Goal: Transaction & Acquisition: Purchase product/service

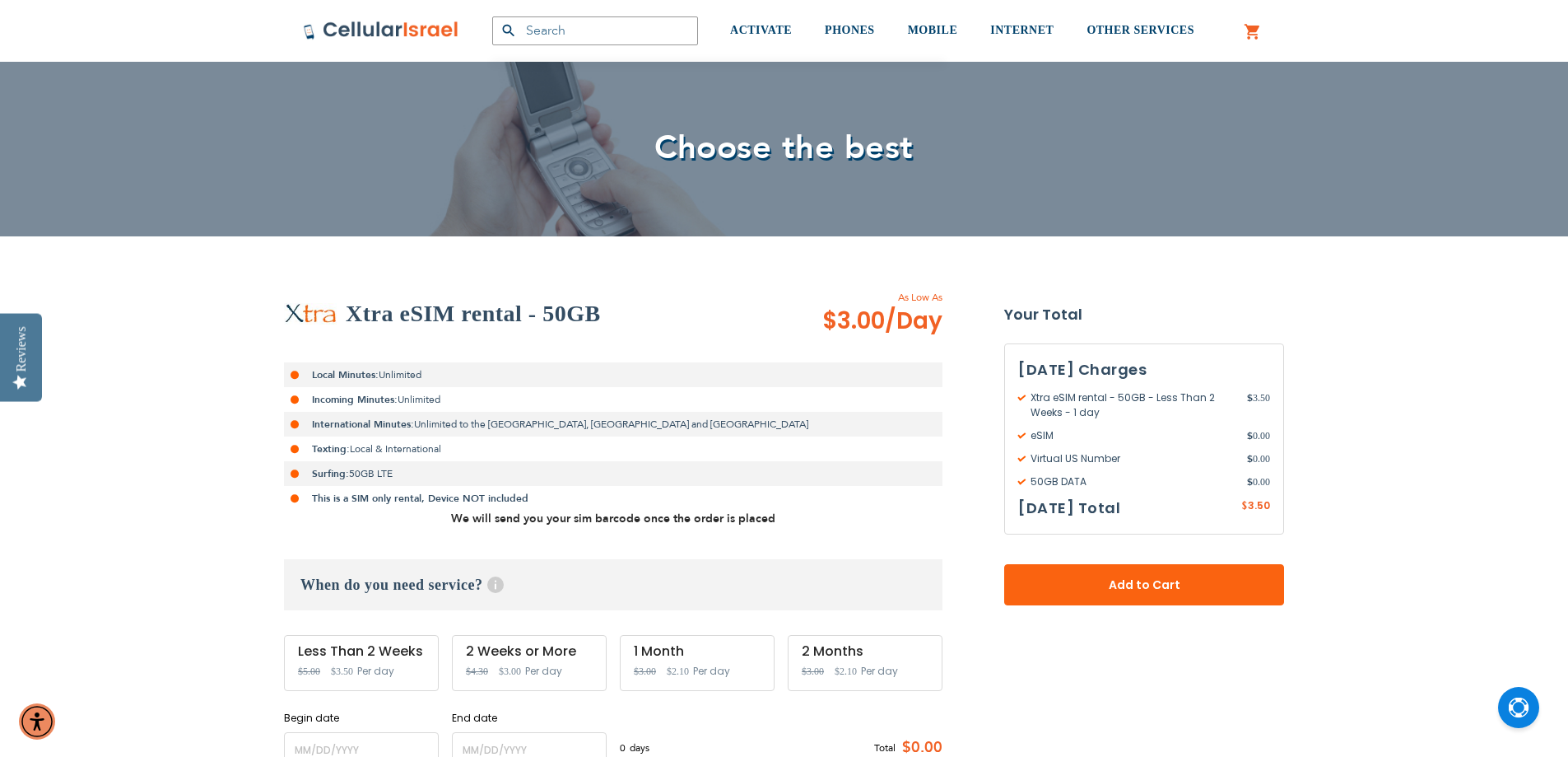
scroll to position [165, 0]
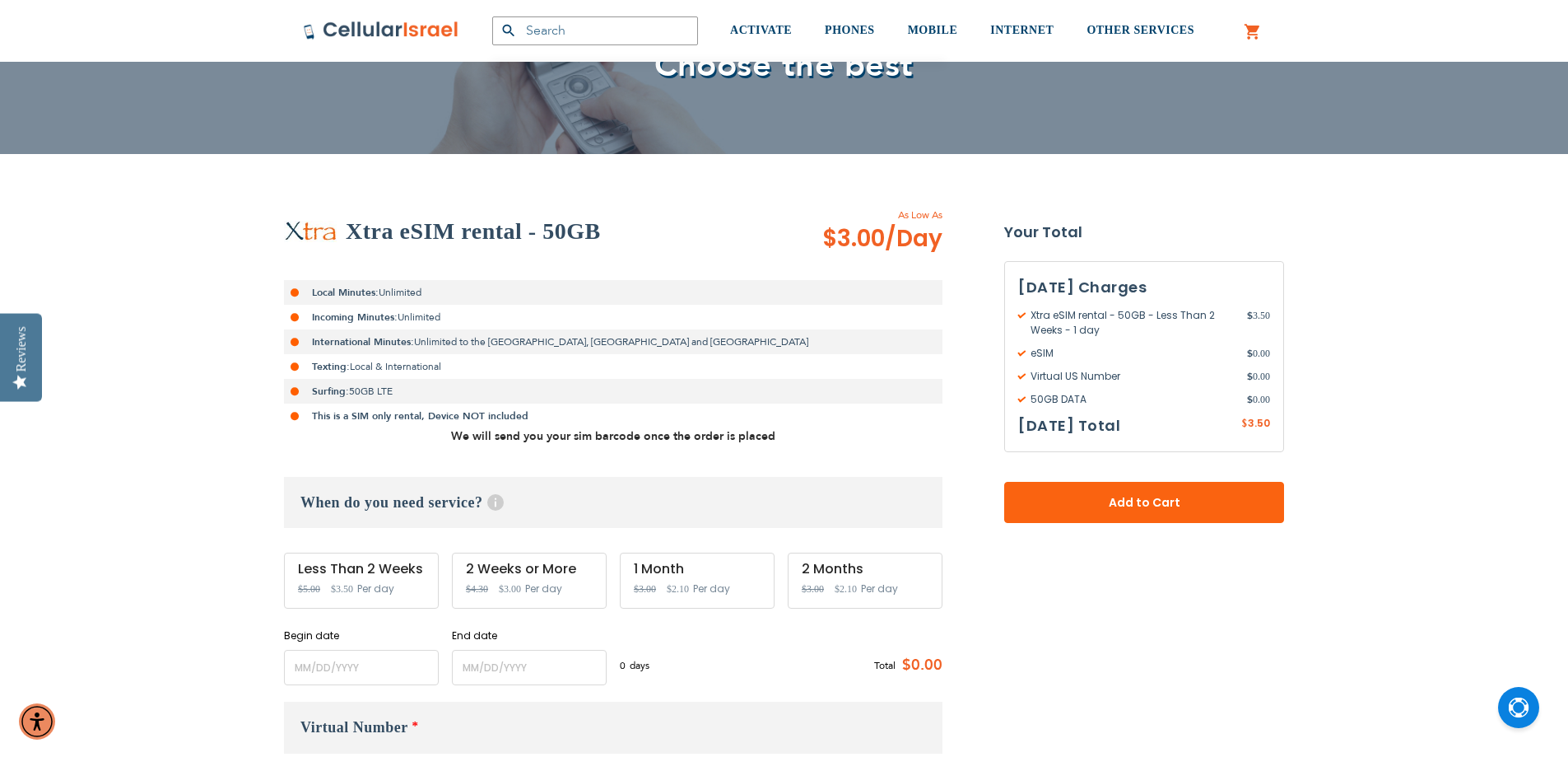
type input "[EMAIL_ADDRESS][PERSON_NAME][DOMAIN_NAME]"
click at [523, 583] on div "2 Weeks or More Special Price $3.00 Regular Price $4.30 Per day" at bounding box center [530, 580] width 155 height 56
click at [337, 664] on input "name" at bounding box center [362, 667] width 155 height 35
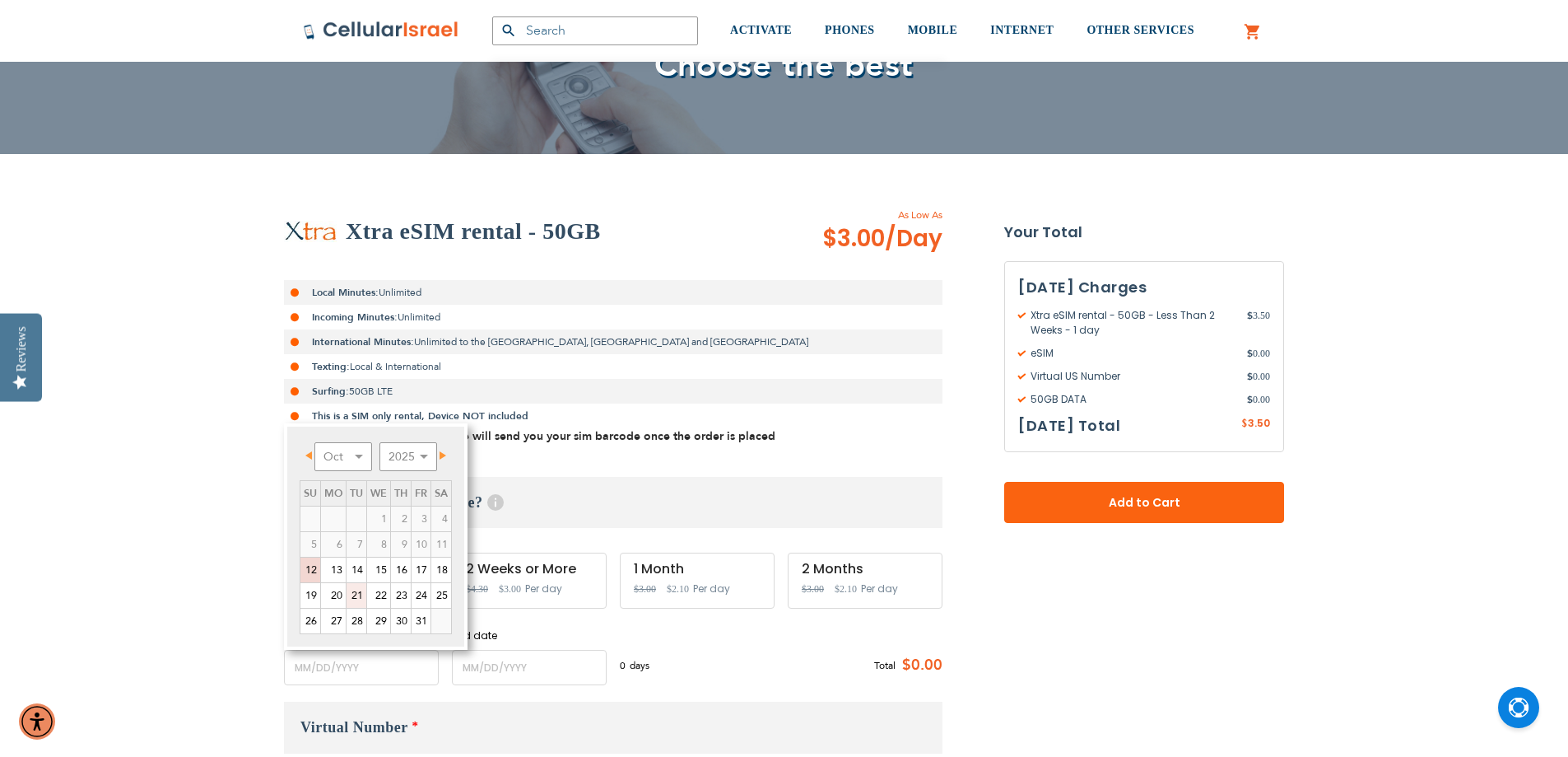
click at [355, 594] on link "21" at bounding box center [356, 595] width 19 height 24
type input "[DATE]"
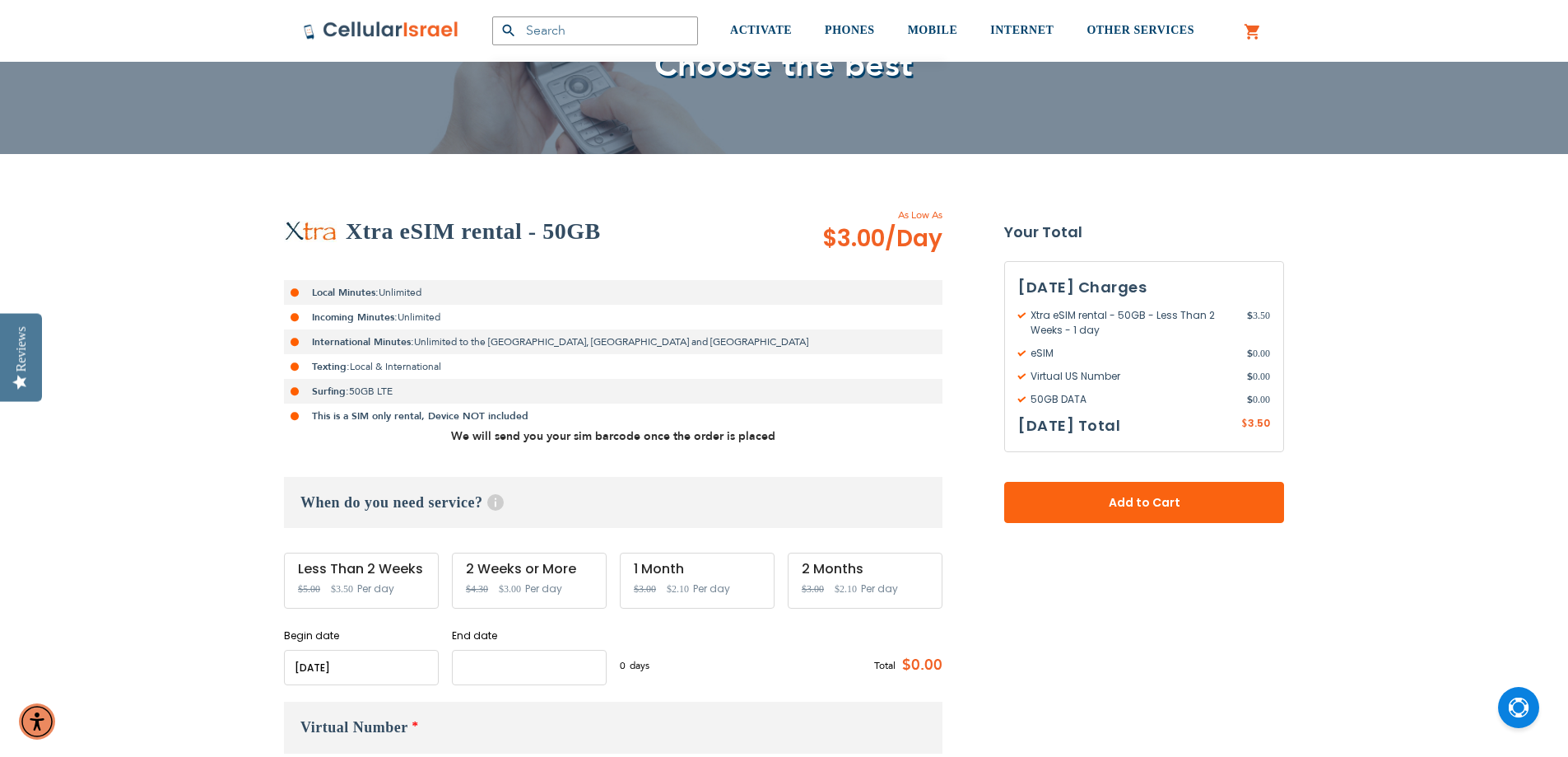
click at [492, 666] on input "name" at bounding box center [530, 667] width 155 height 35
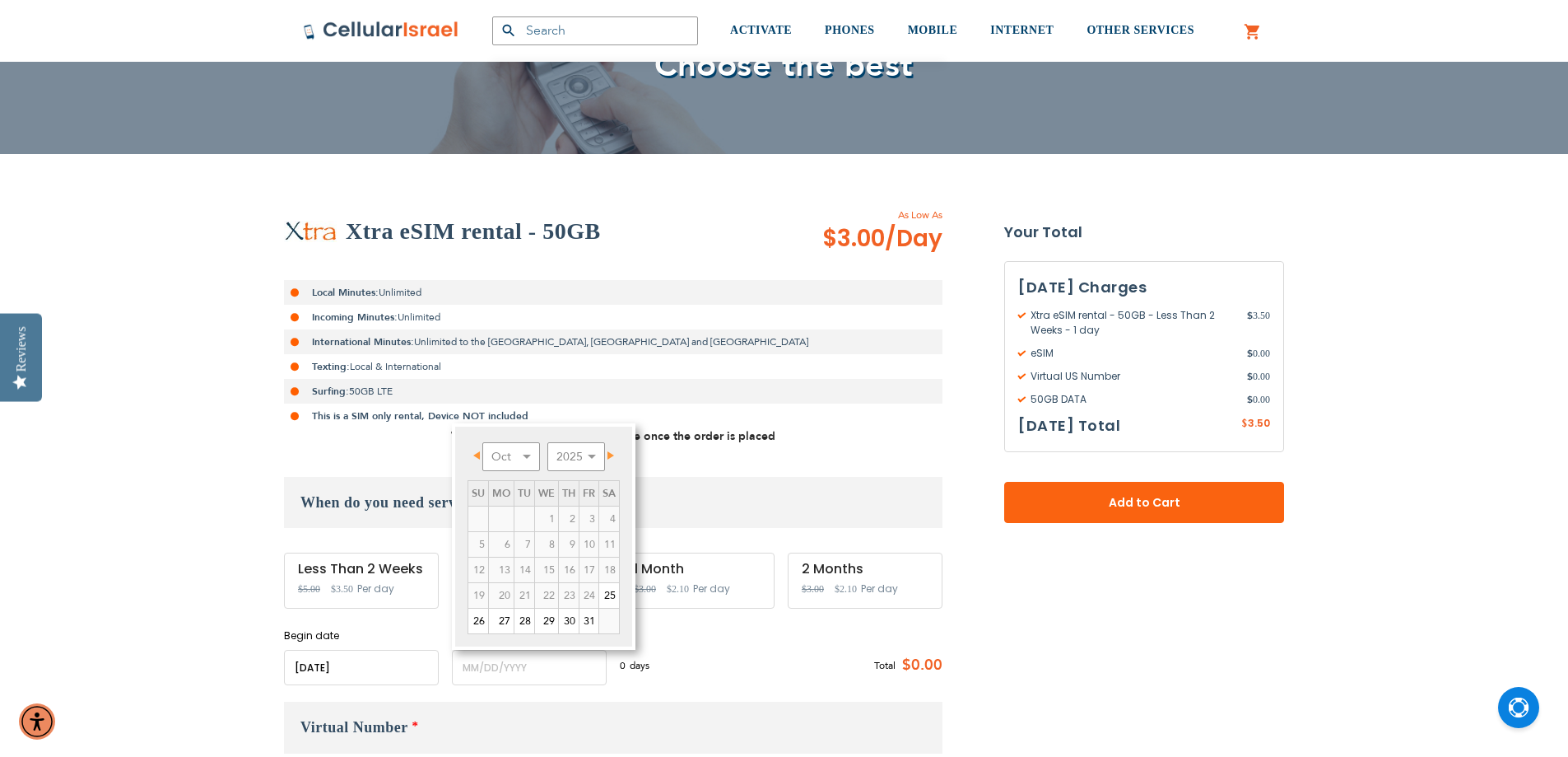
click at [611, 451] on span "Next" at bounding box center [610, 455] width 7 height 8
click at [506, 595] on link "17" at bounding box center [501, 595] width 24 height 24
type input "[DATE]"
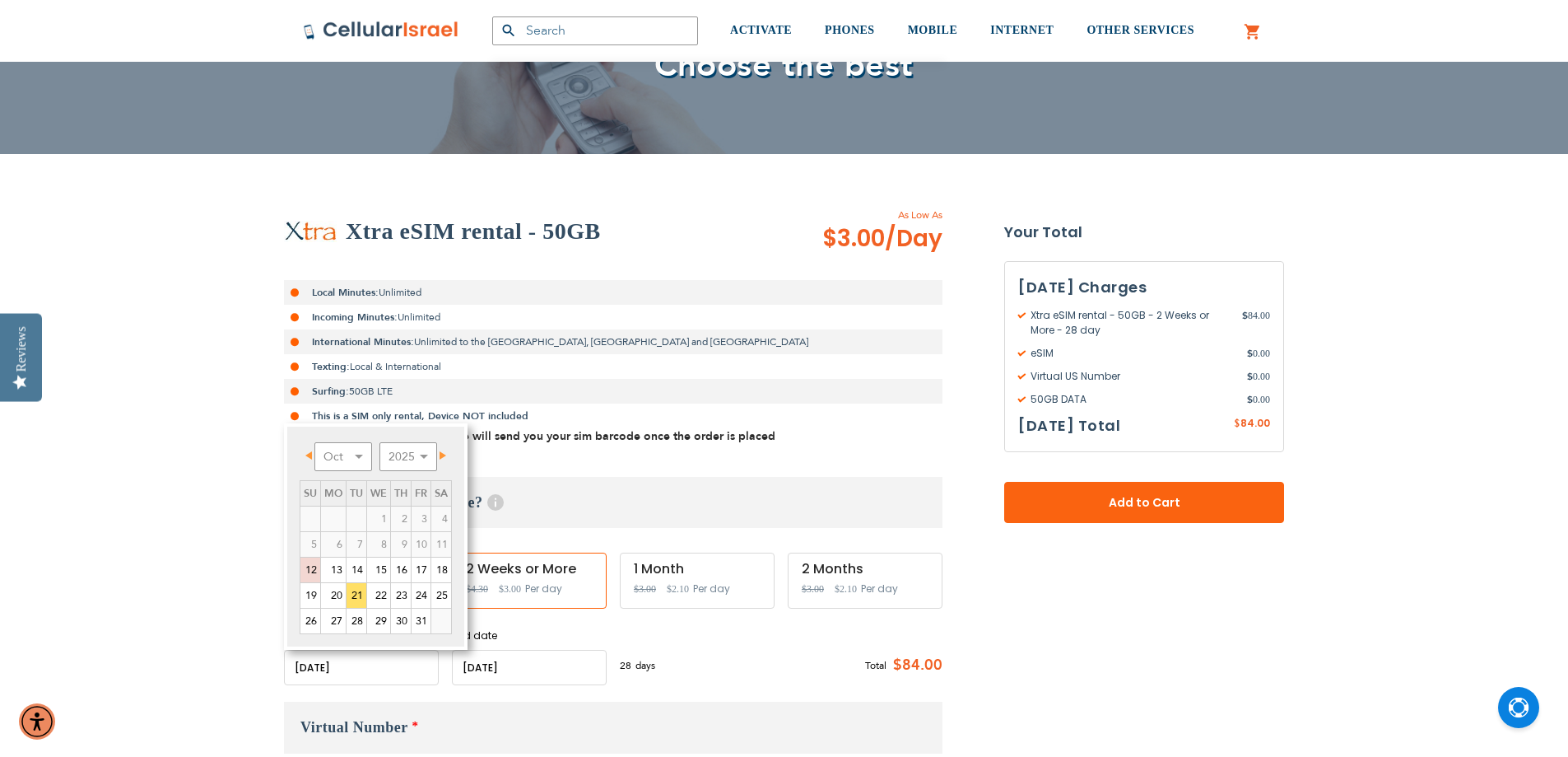
click at [316, 670] on input "name" at bounding box center [362, 667] width 155 height 35
click at [336, 590] on link "20" at bounding box center [333, 595] width 24 height 24
type input "[DATE]"
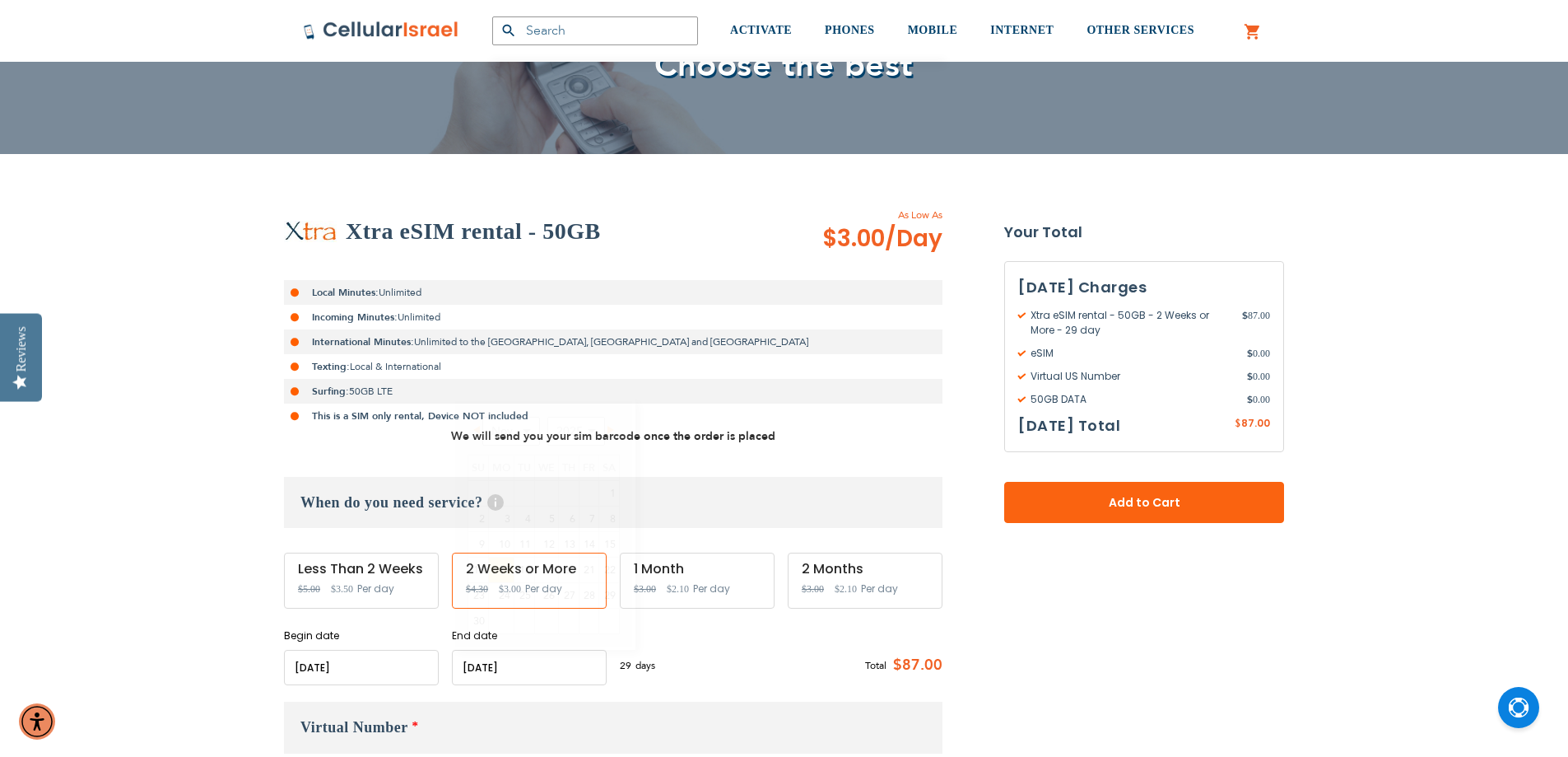
click at [517, 671] on input "name" at bounding box center [530, 667] width 155 height 35
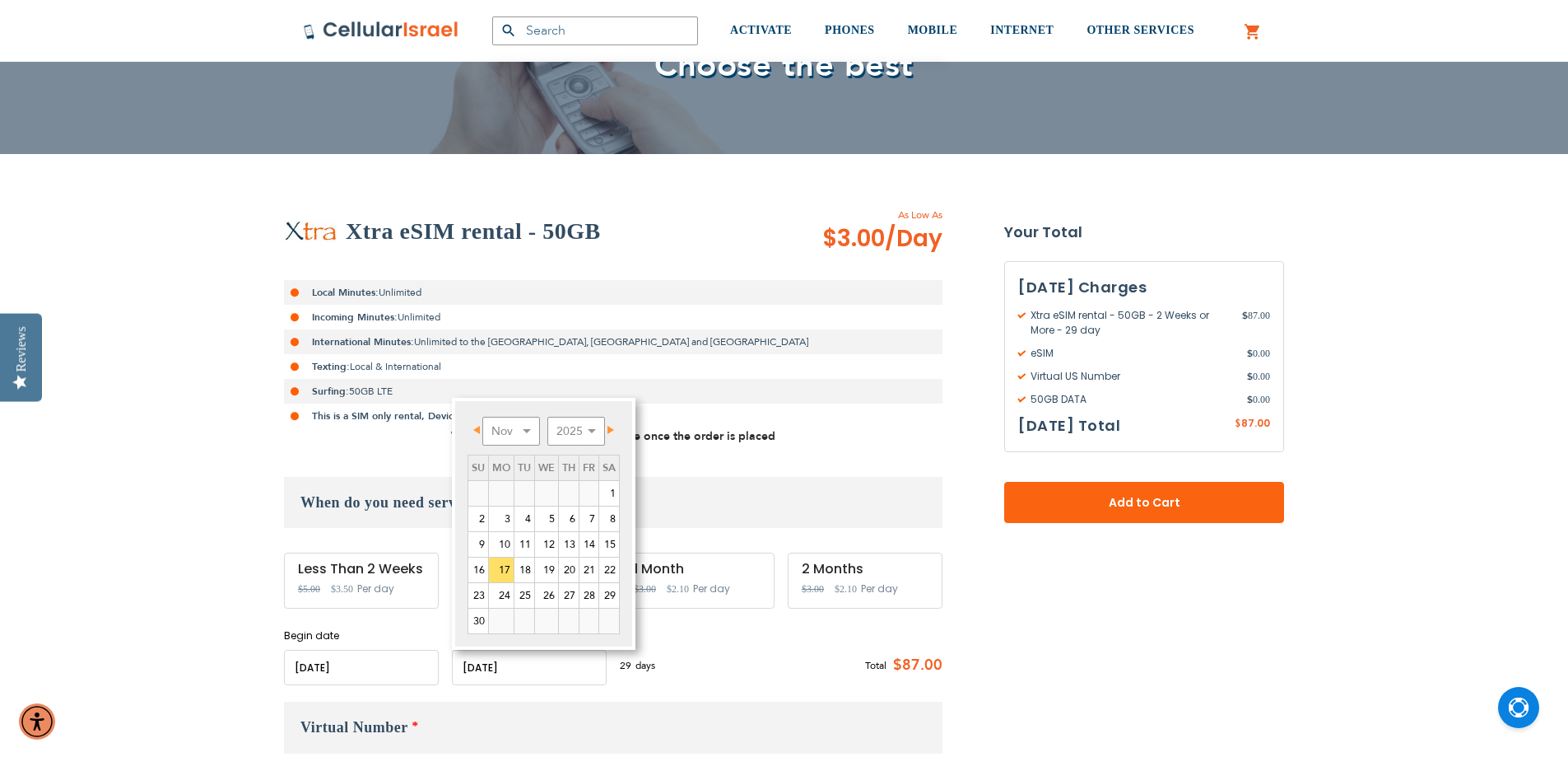
click at [584, 670] on input "name" at bounding box center [530, 667] width 155 height 35
drag, startPoint x: 592, startPoint y: 568, endPoint x: 574, endPoint y: 550, distance: 25.5
click at [591, 568] on link "21" at bounding box center [589, 569] width 19 height 24
type input "[DATE]"
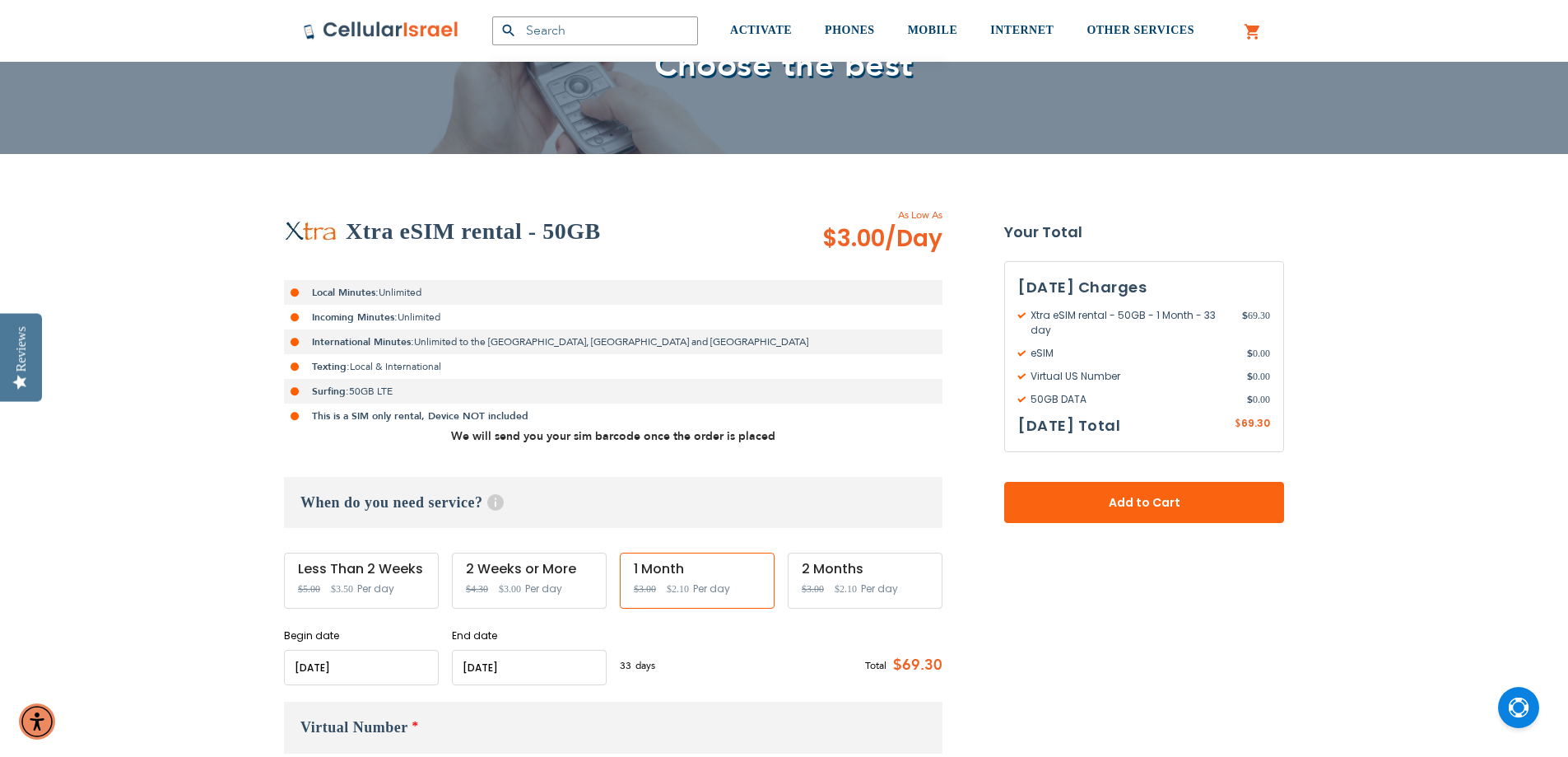
click at [373, 662] on input "name" at bounding box center [362, 667] width 155 height 35
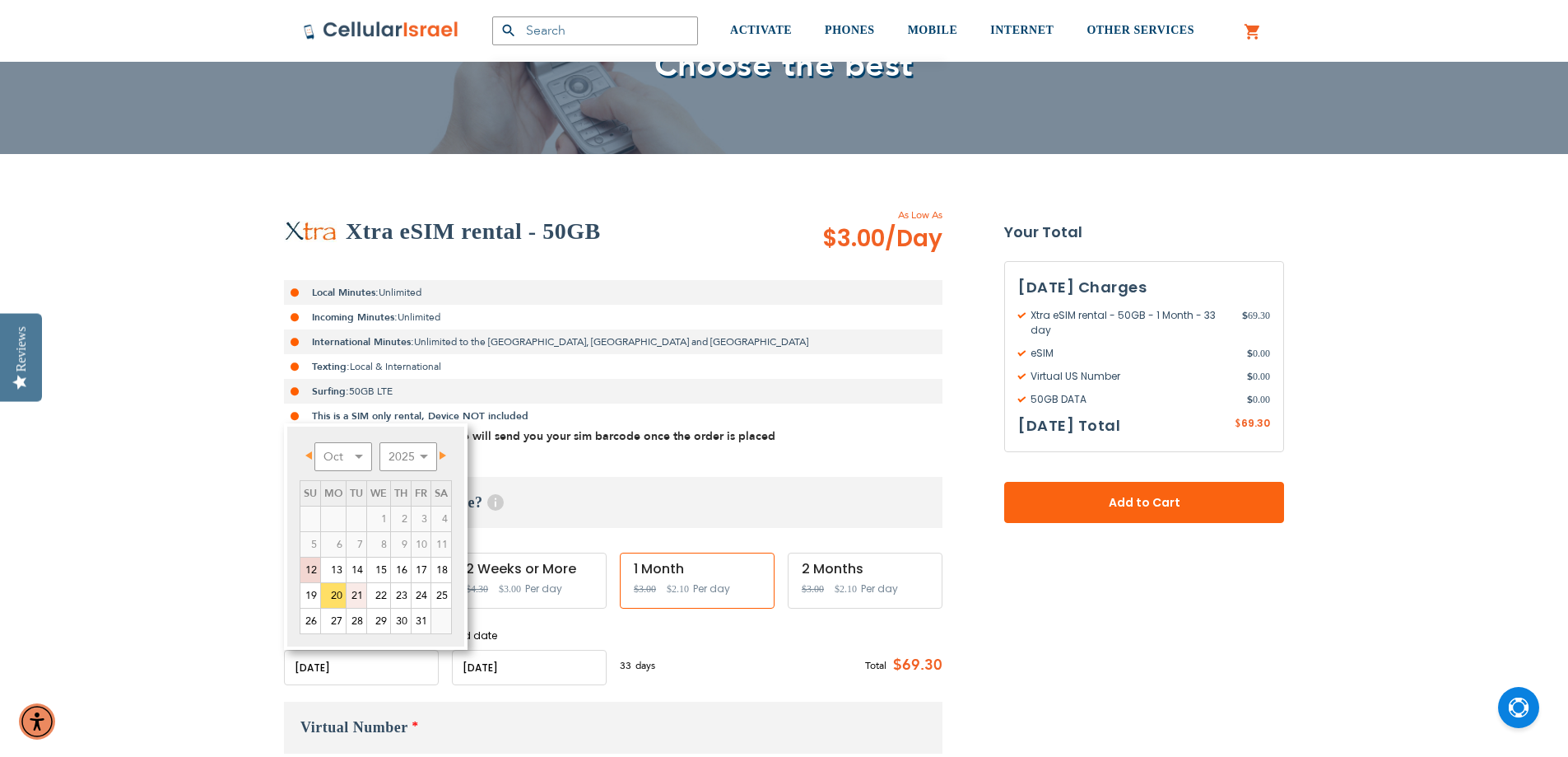
click at [361, 589] on link "21" at bounding box center [356, 595] width 19 height 24
type input "[DATE]"
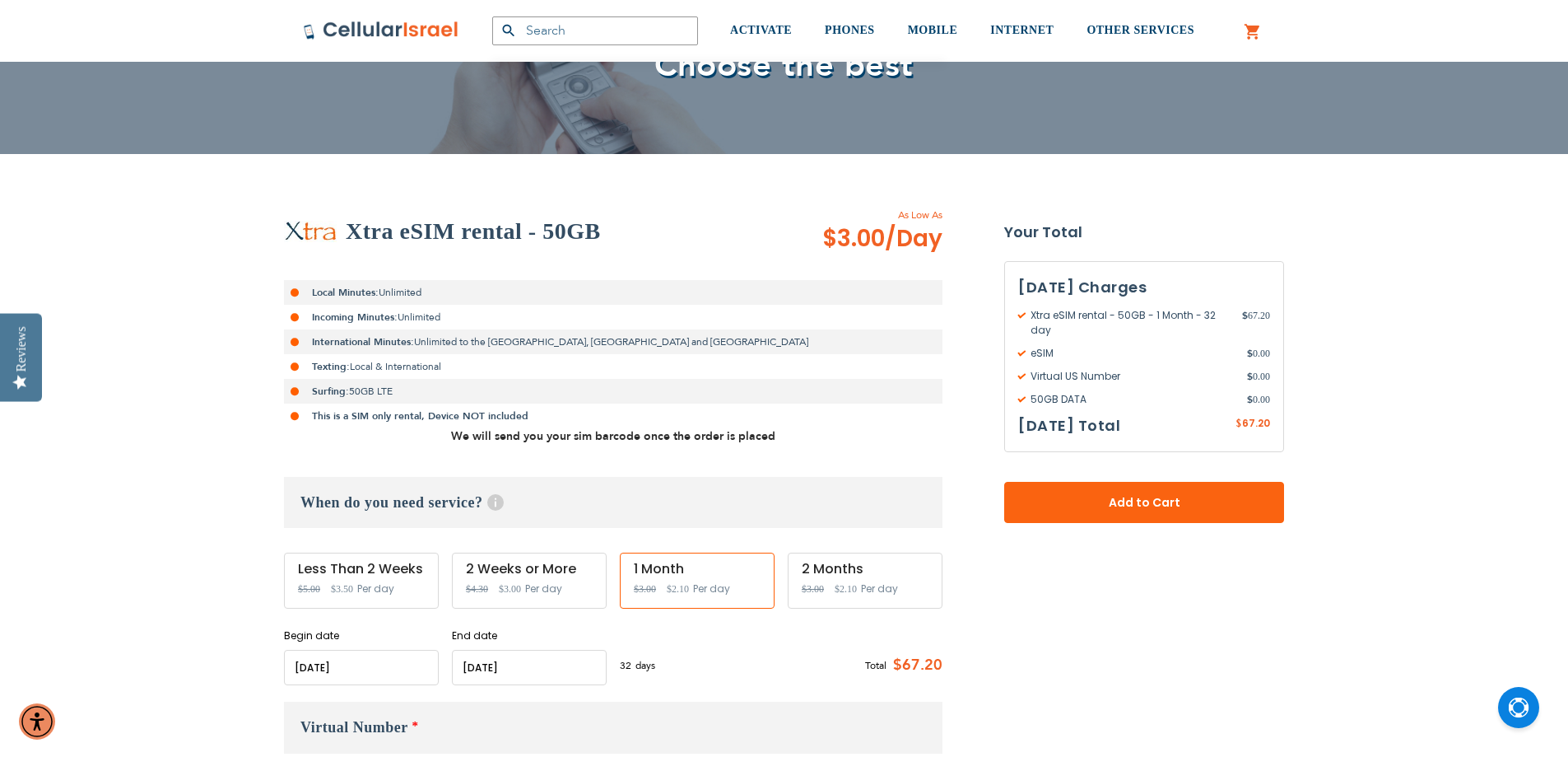
click at [530, 665] on input "name" at bounding box center [530, 667] width 155 height 35
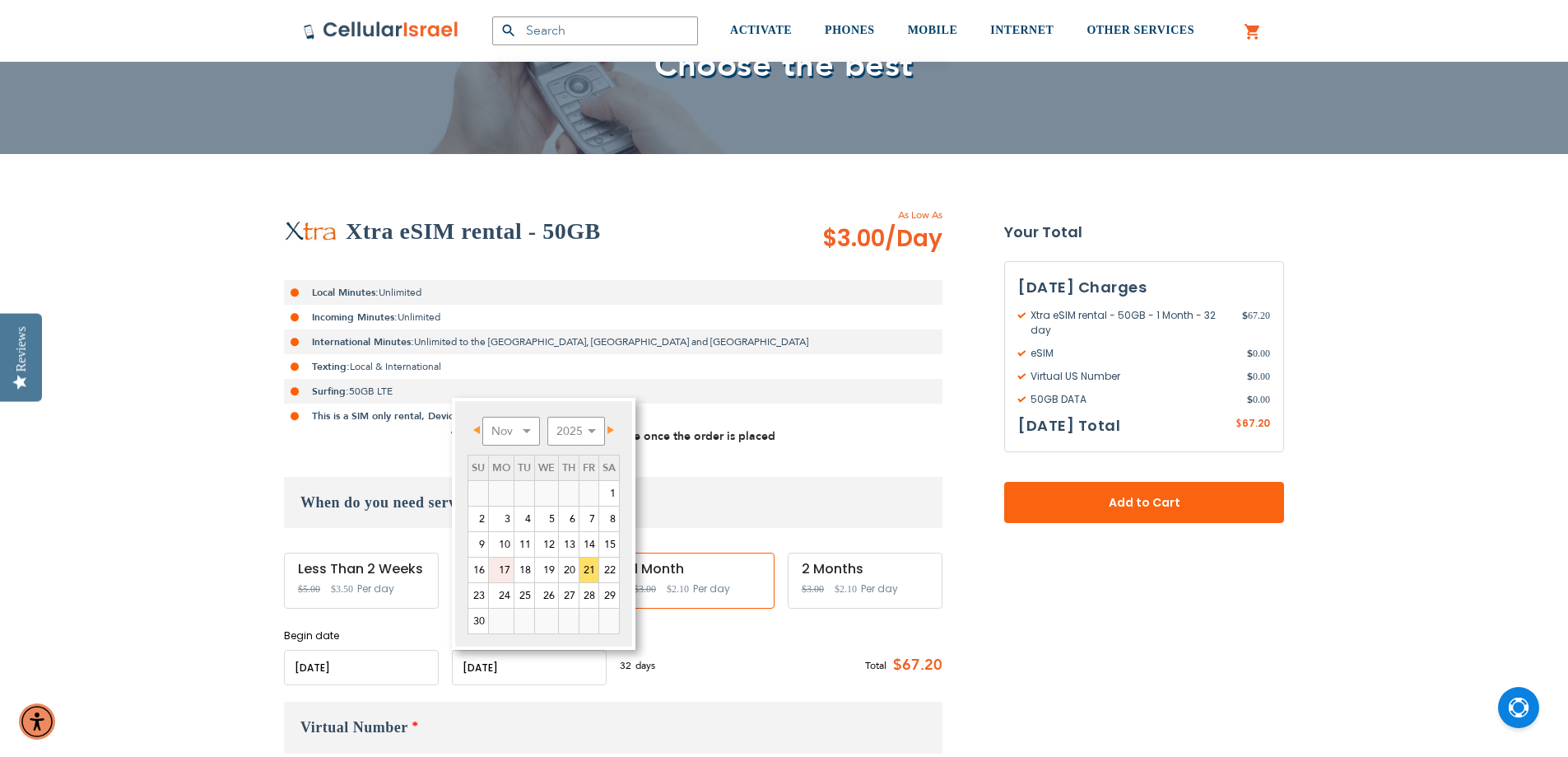
click at [504, 570] on link "17" at bounding box center [501, 569] width 24 height 24
type input "[DATE]"
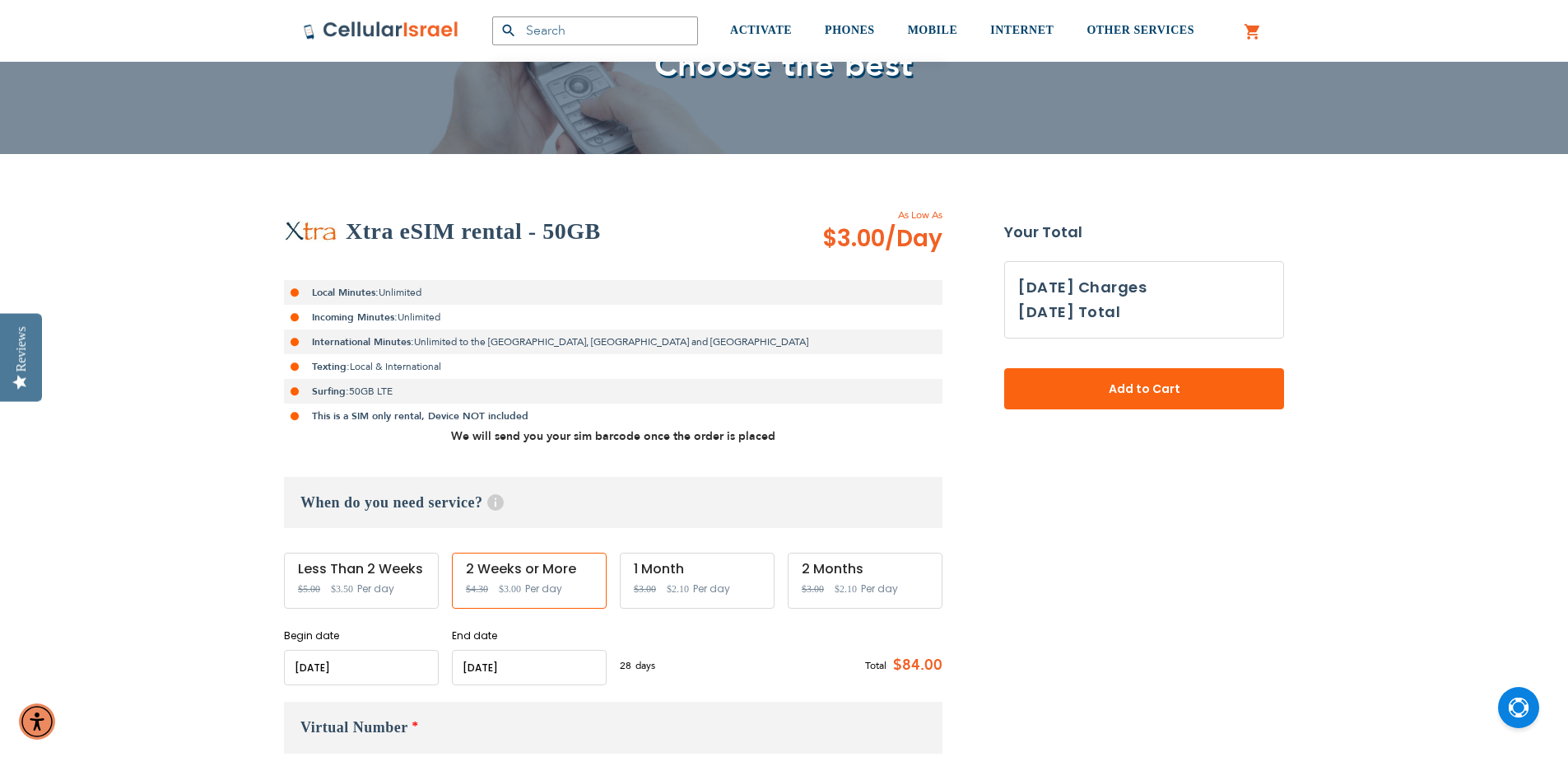
click at [743, 671] on div "28 days $3 per day Total $84.00" at bounding box center [781, 665] width 323 height 41
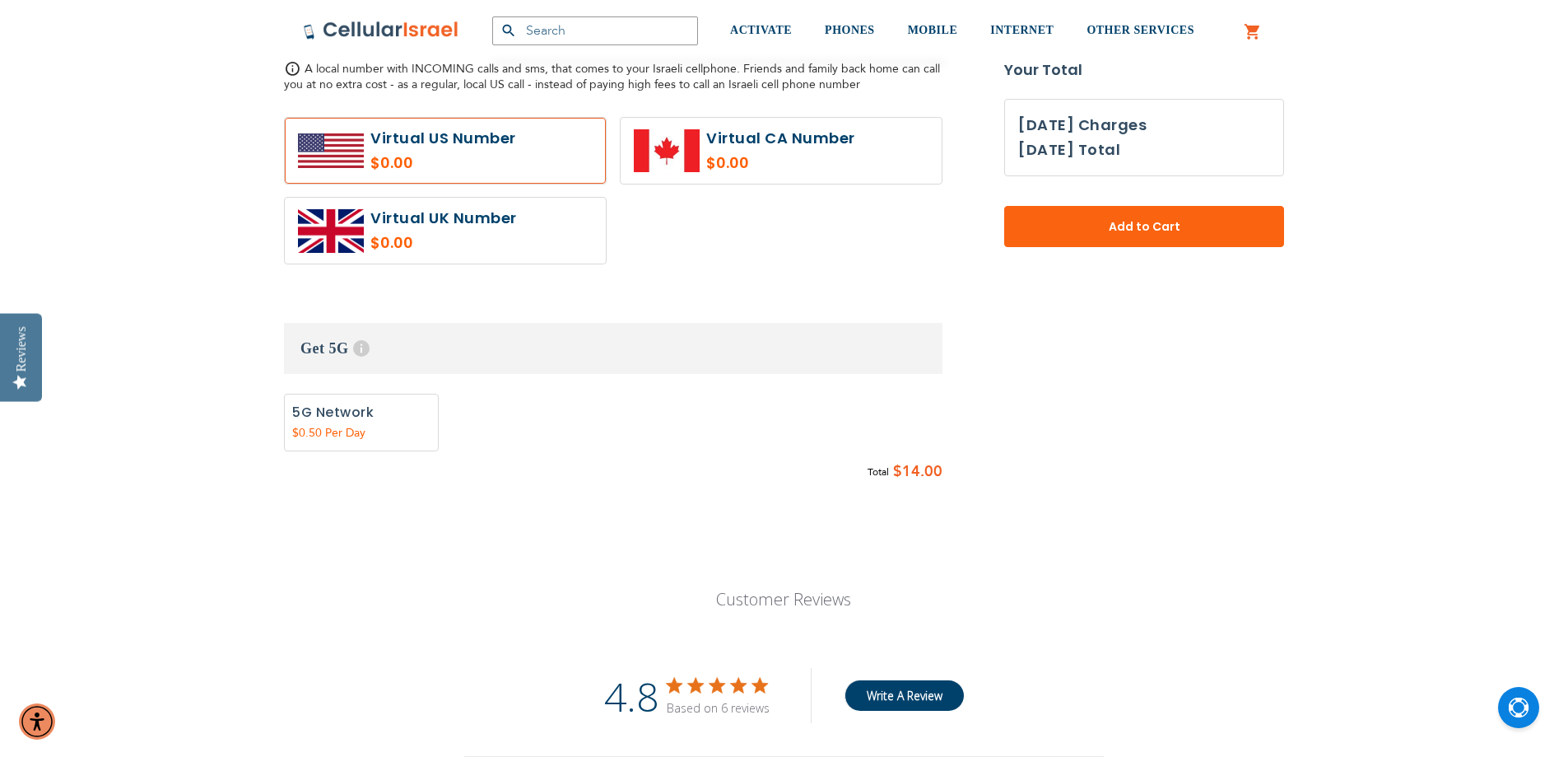
scroll to position [905, 0]
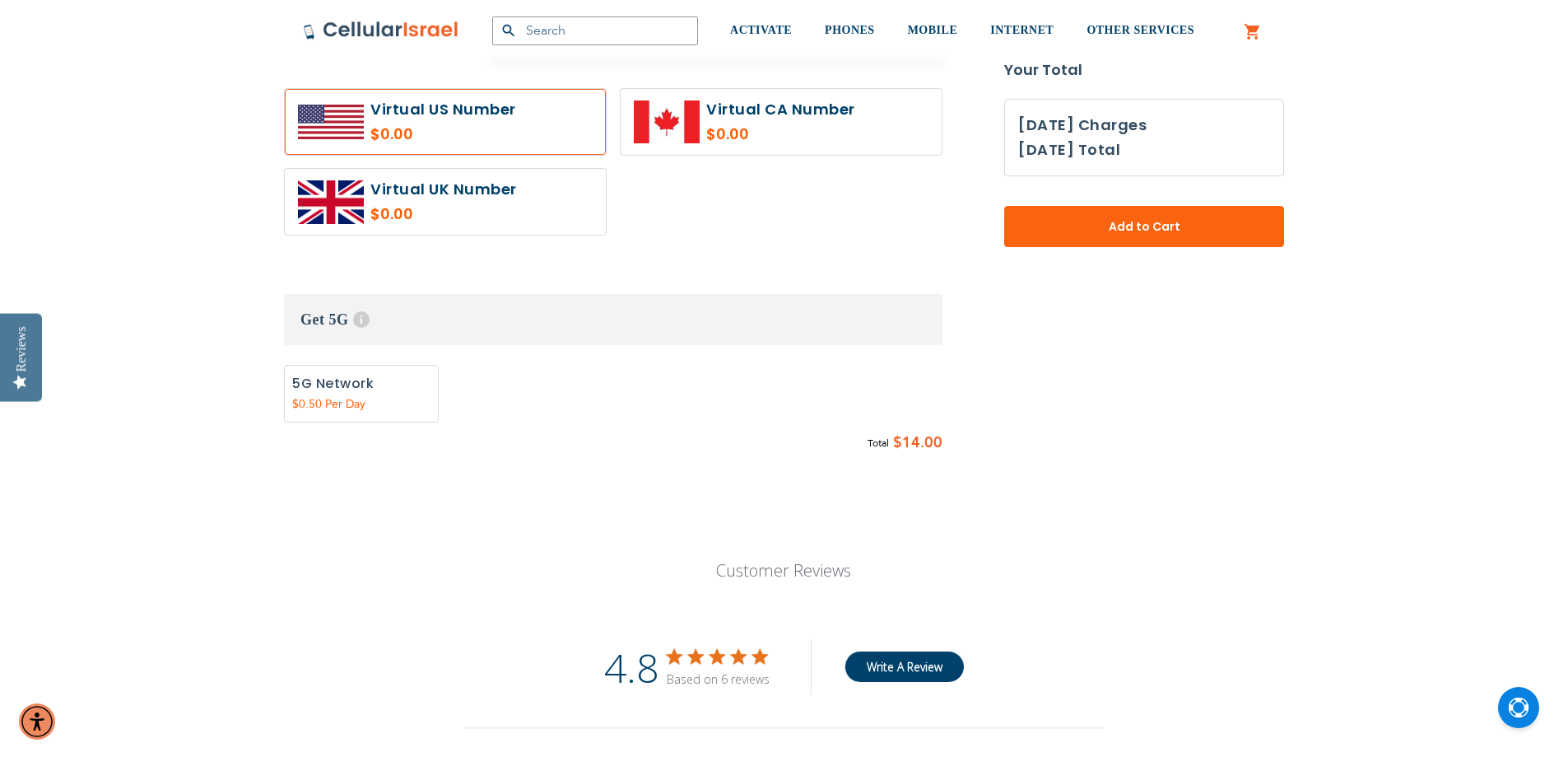
click at [359, 392] on label "Add" at bounding box center [362, 393] width 155 height 57
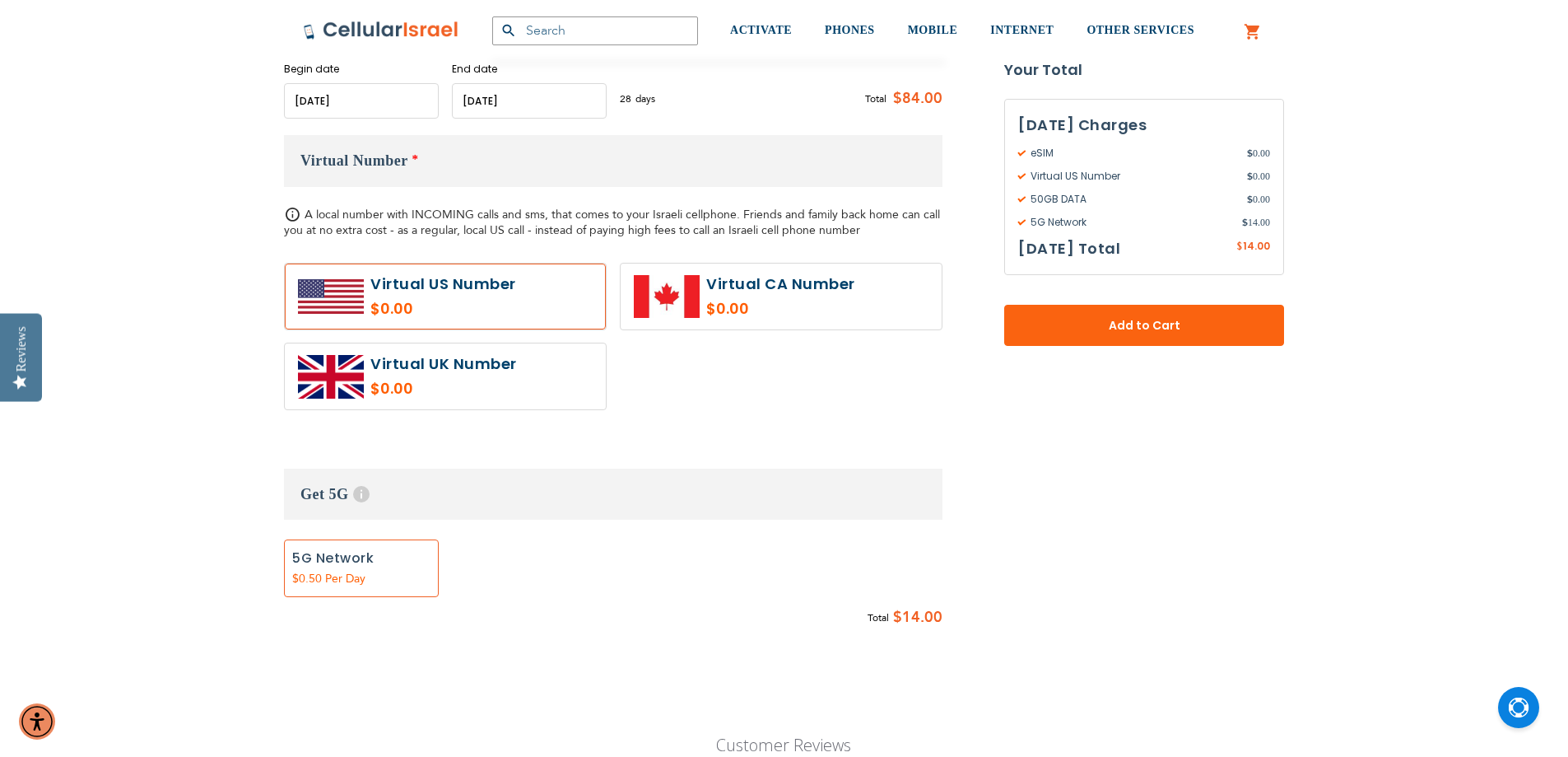
scroll to position [741, 0]
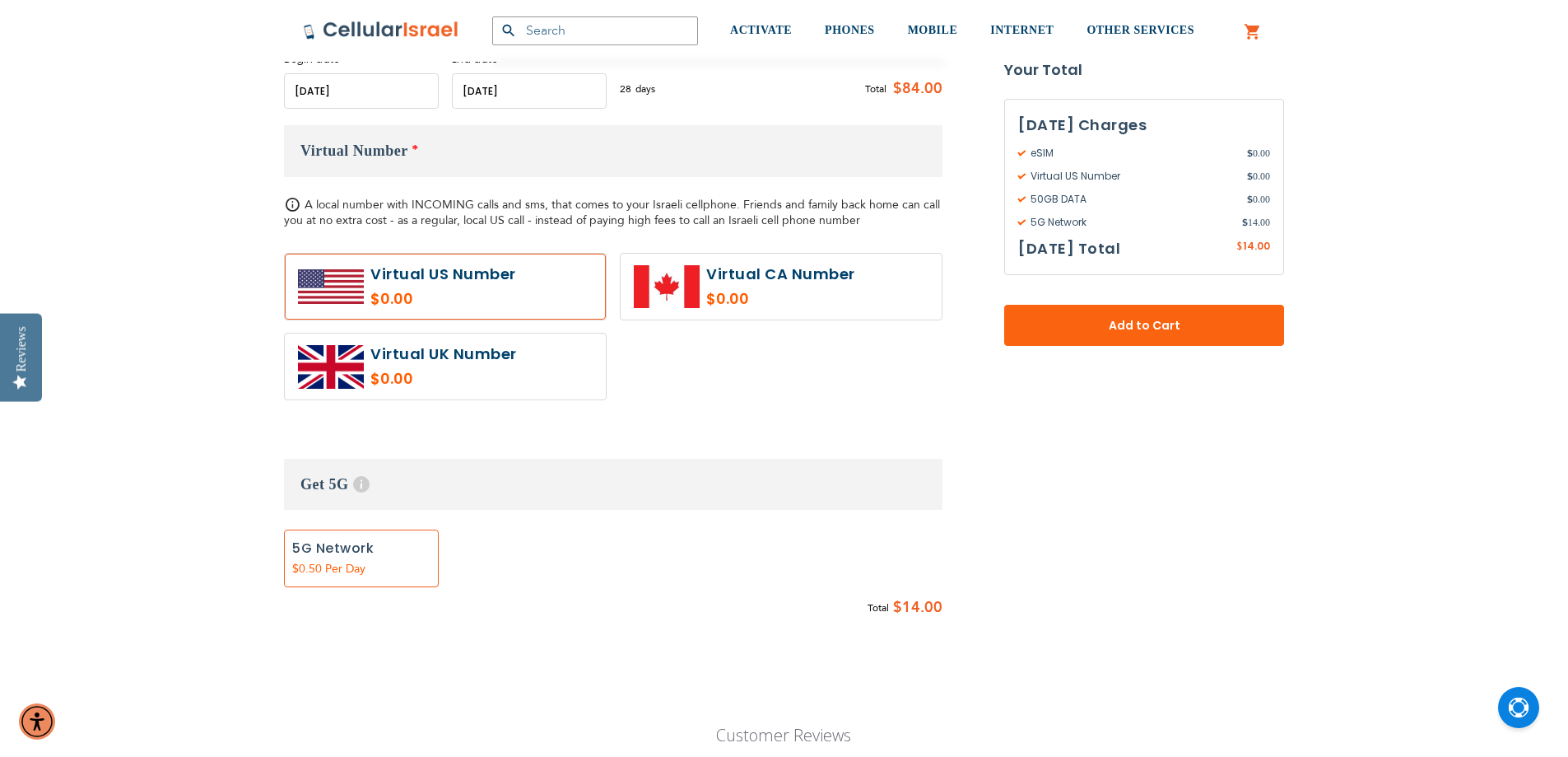
click at [336, 558] on label "Add" at bounding box center [362, 558] width 155 height 57
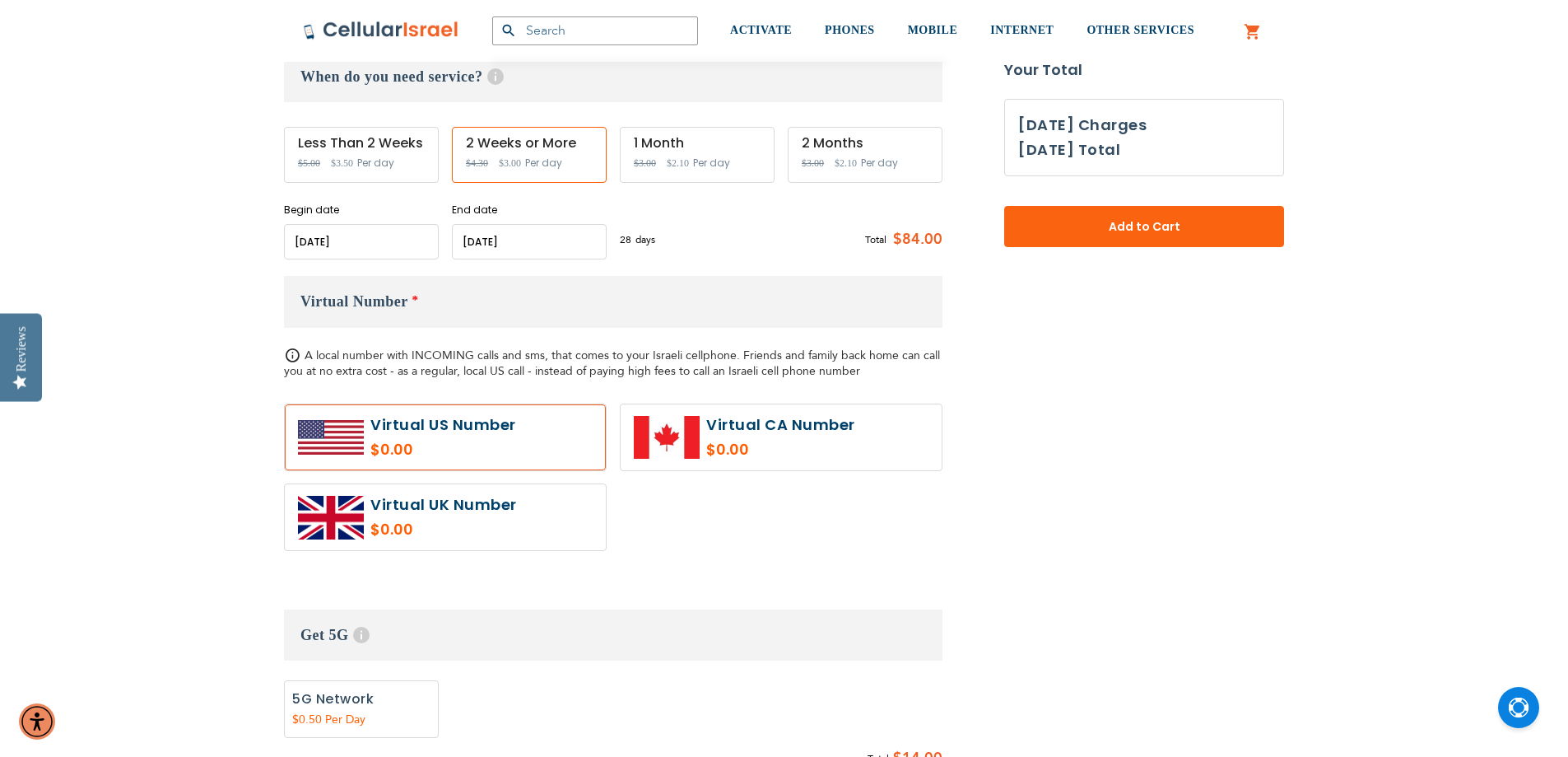
scroll to position [576, 0]
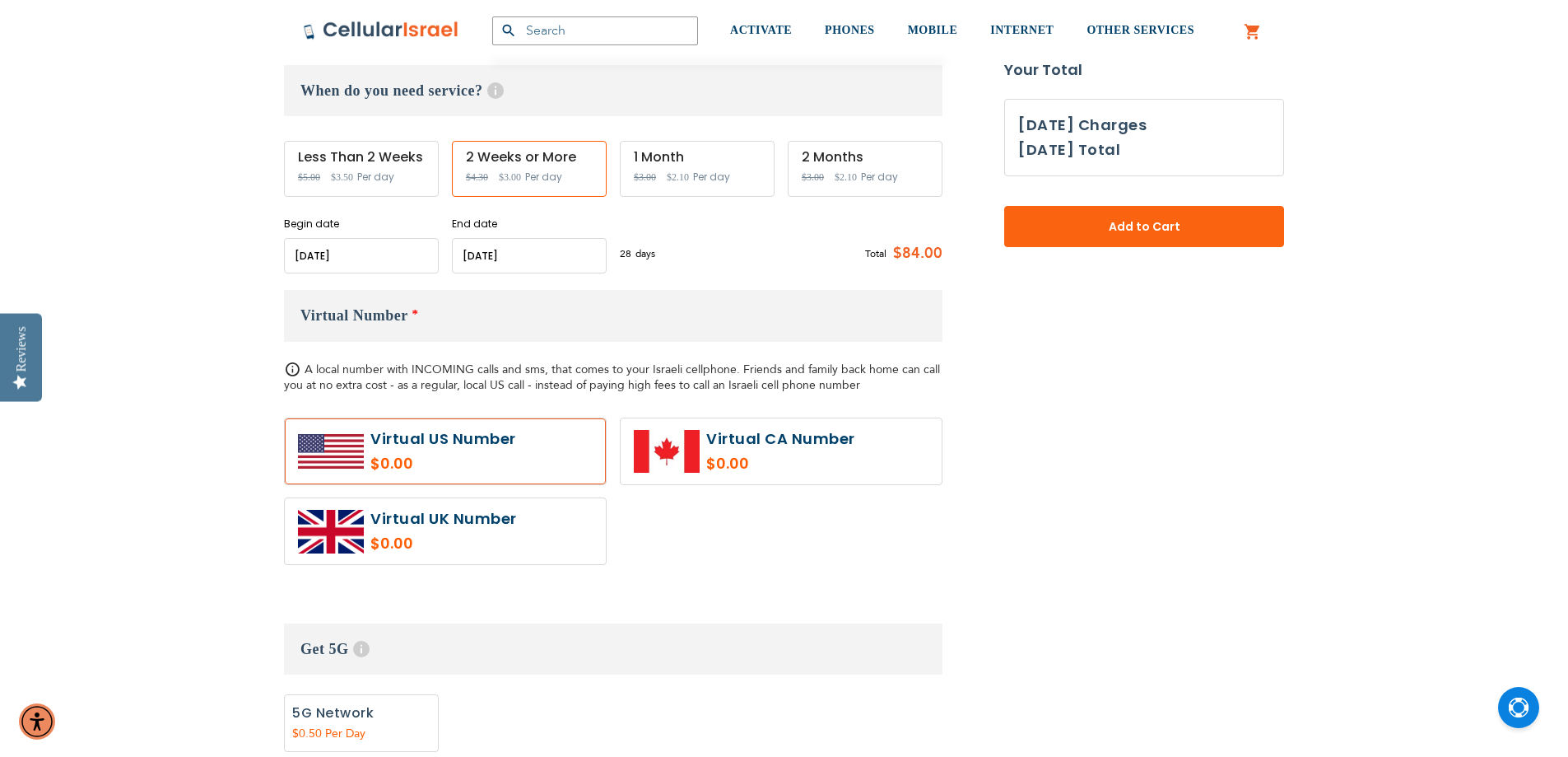
click at [338, 720] on label "Add" at bounding box center [362, 722] width 155 height 57
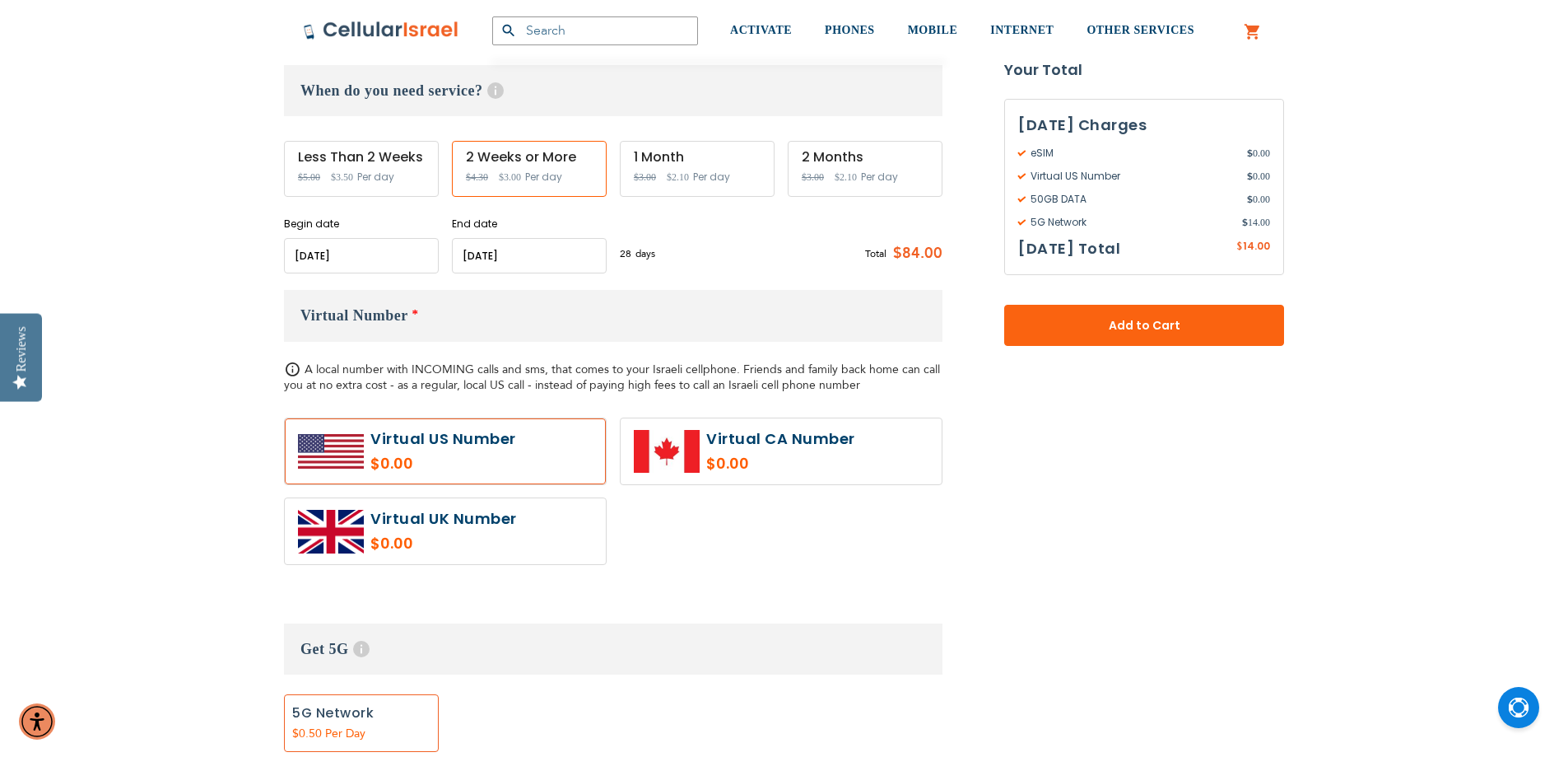
click at [533, 253] on input "name" at bounding box center [530, 255] width 155 height 35
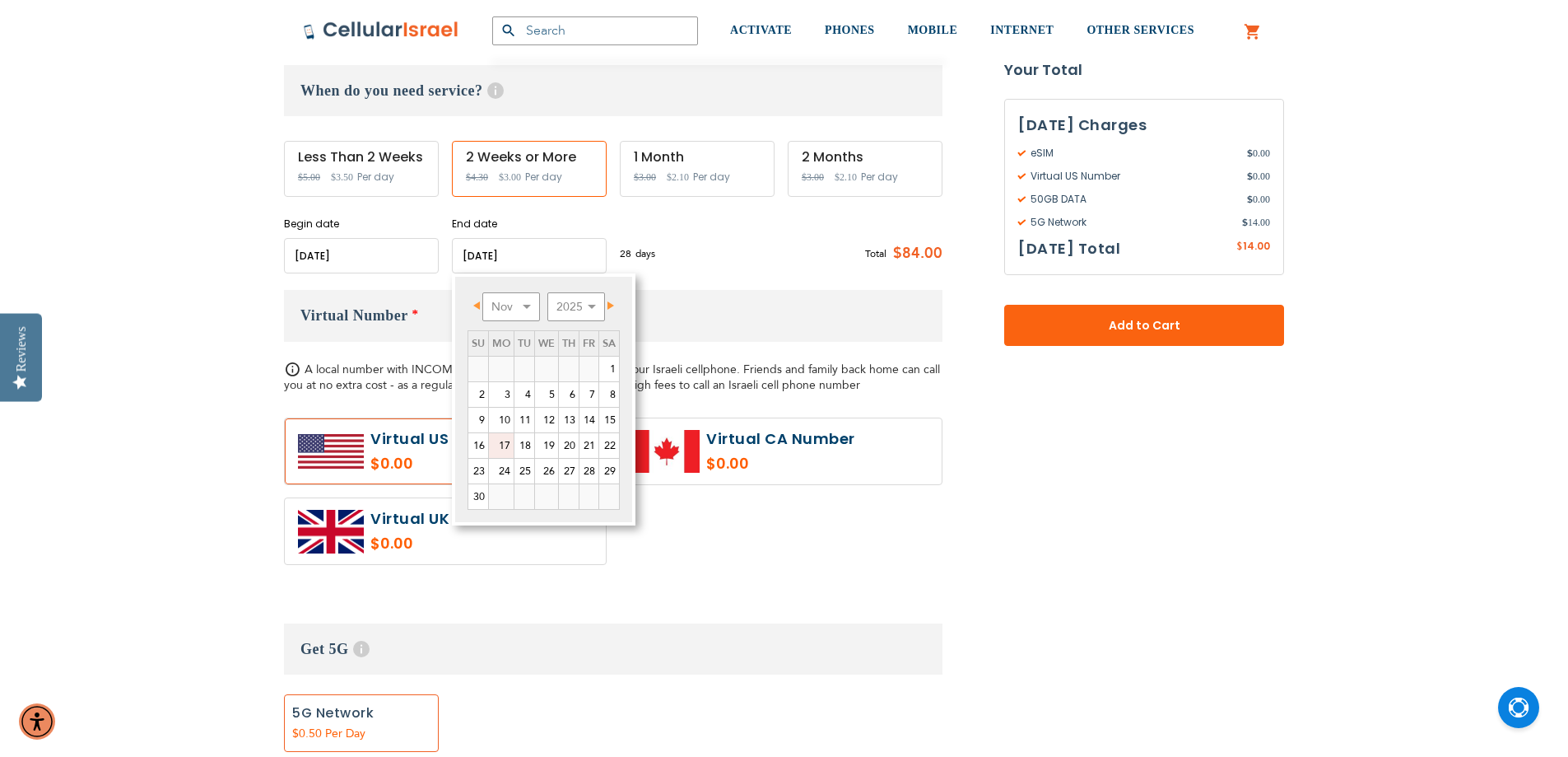
click at [500, 444] on link "17" at bounding box center [501, 444] width 24 height 24
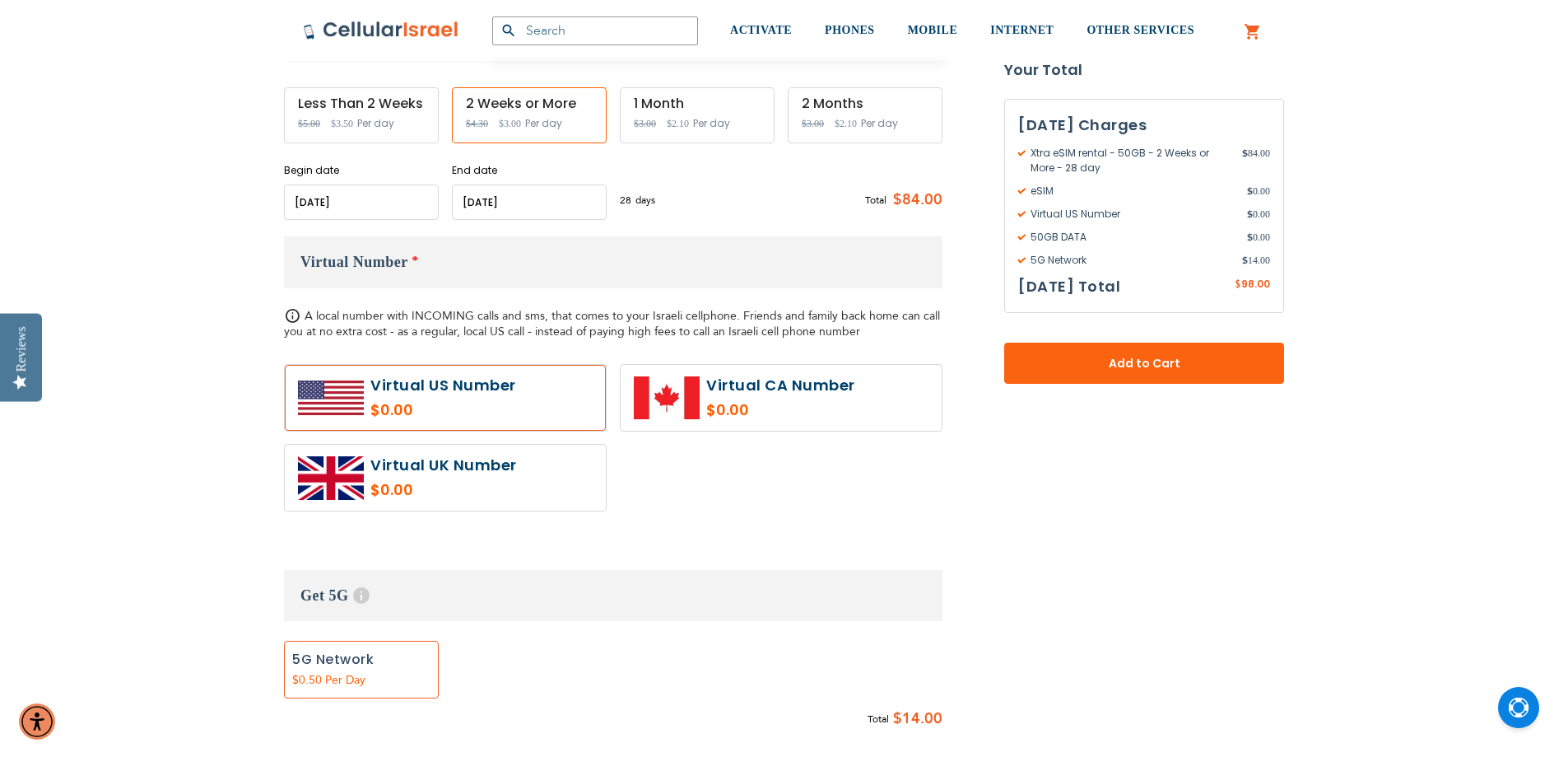
scroll to position [659, 0]
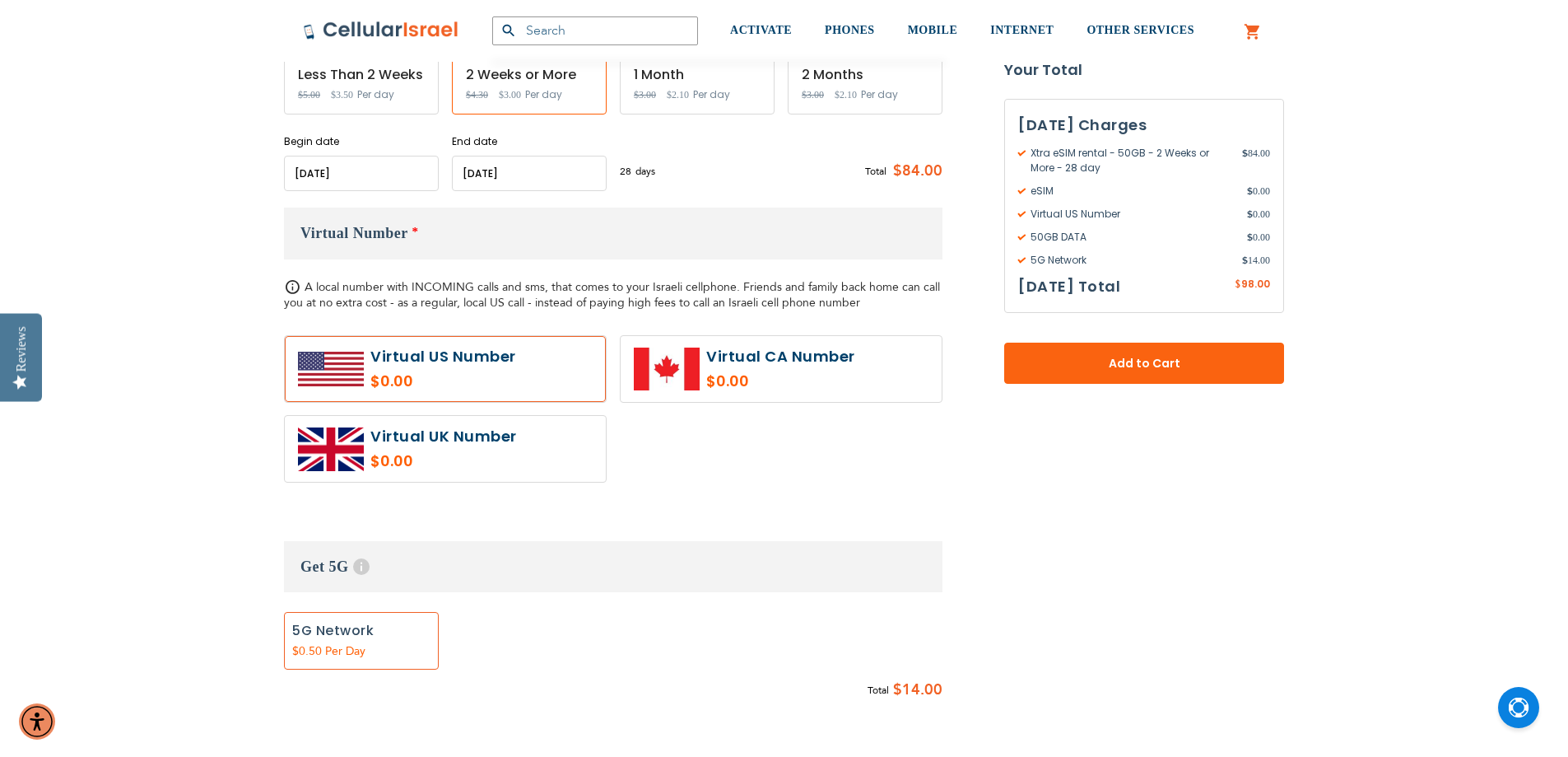
click at [362, 643] on label "Add" at bounding box center [362, 640] width 155 height 57
click at [551, 166] on input "name" at bounding box center [530, 173] width 155 height 35
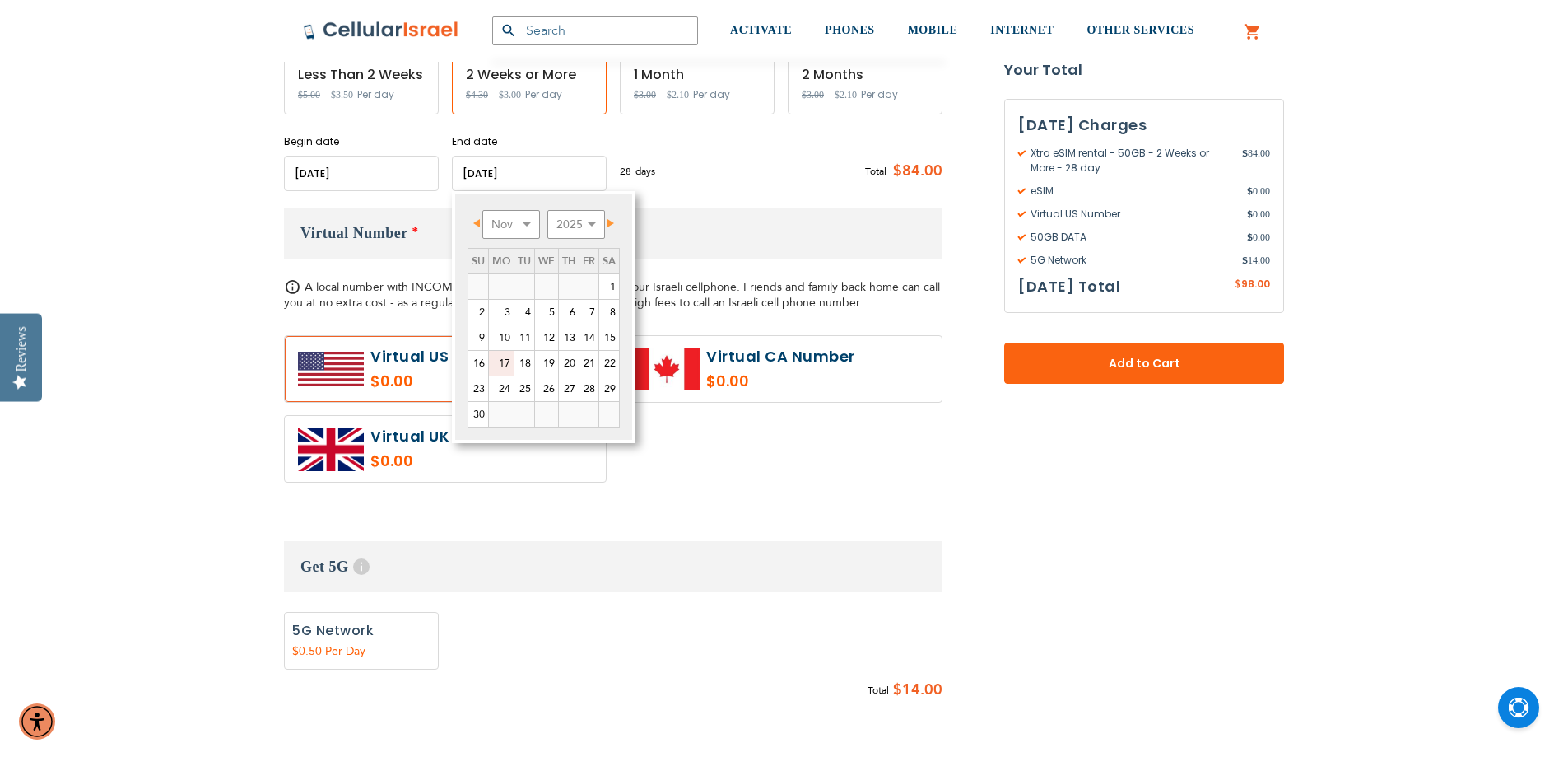
click at [508, 357] on link "17" at bounding box center [501, 362] width 24 height 24
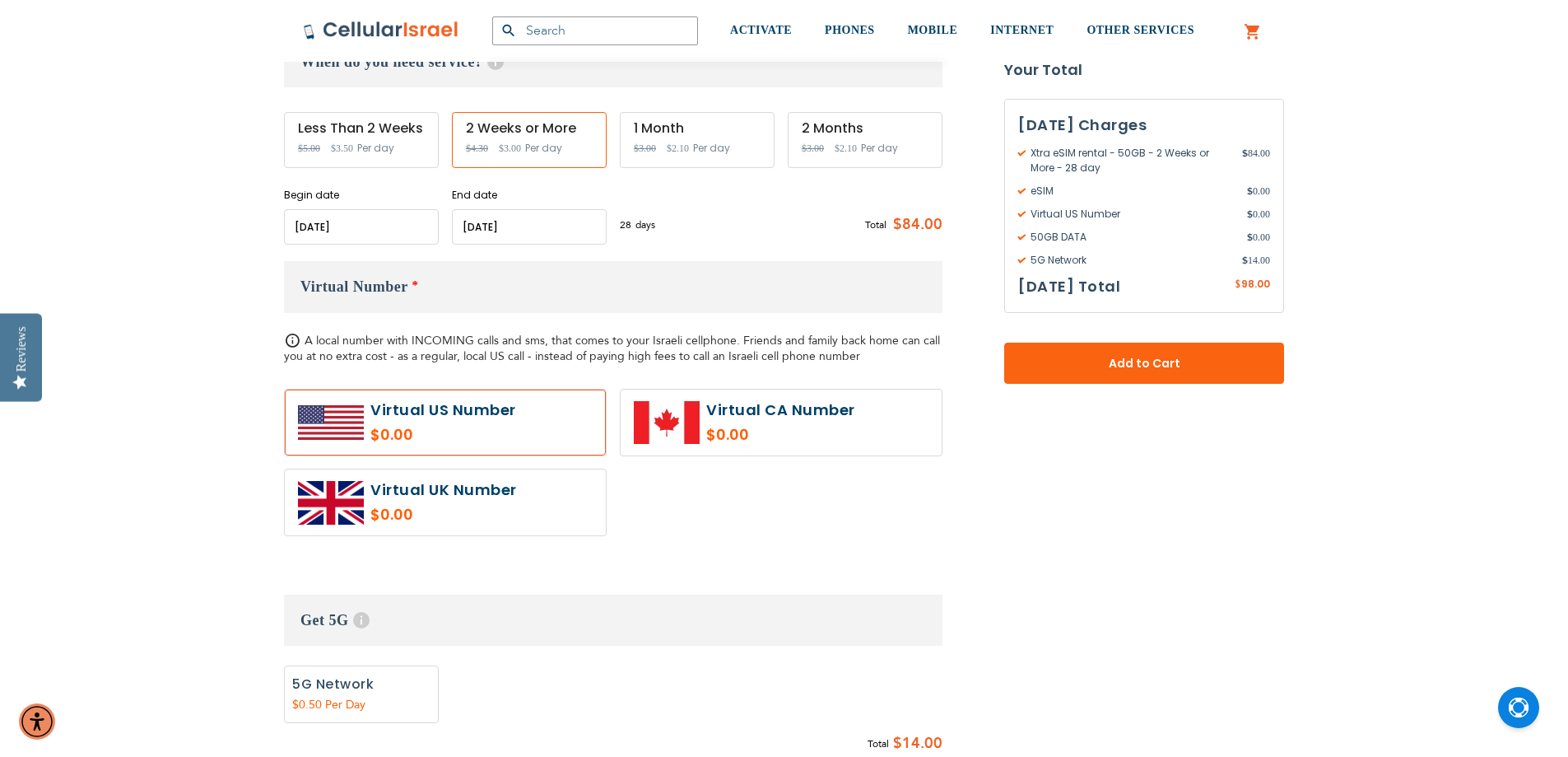
scroll to position [576, 0]
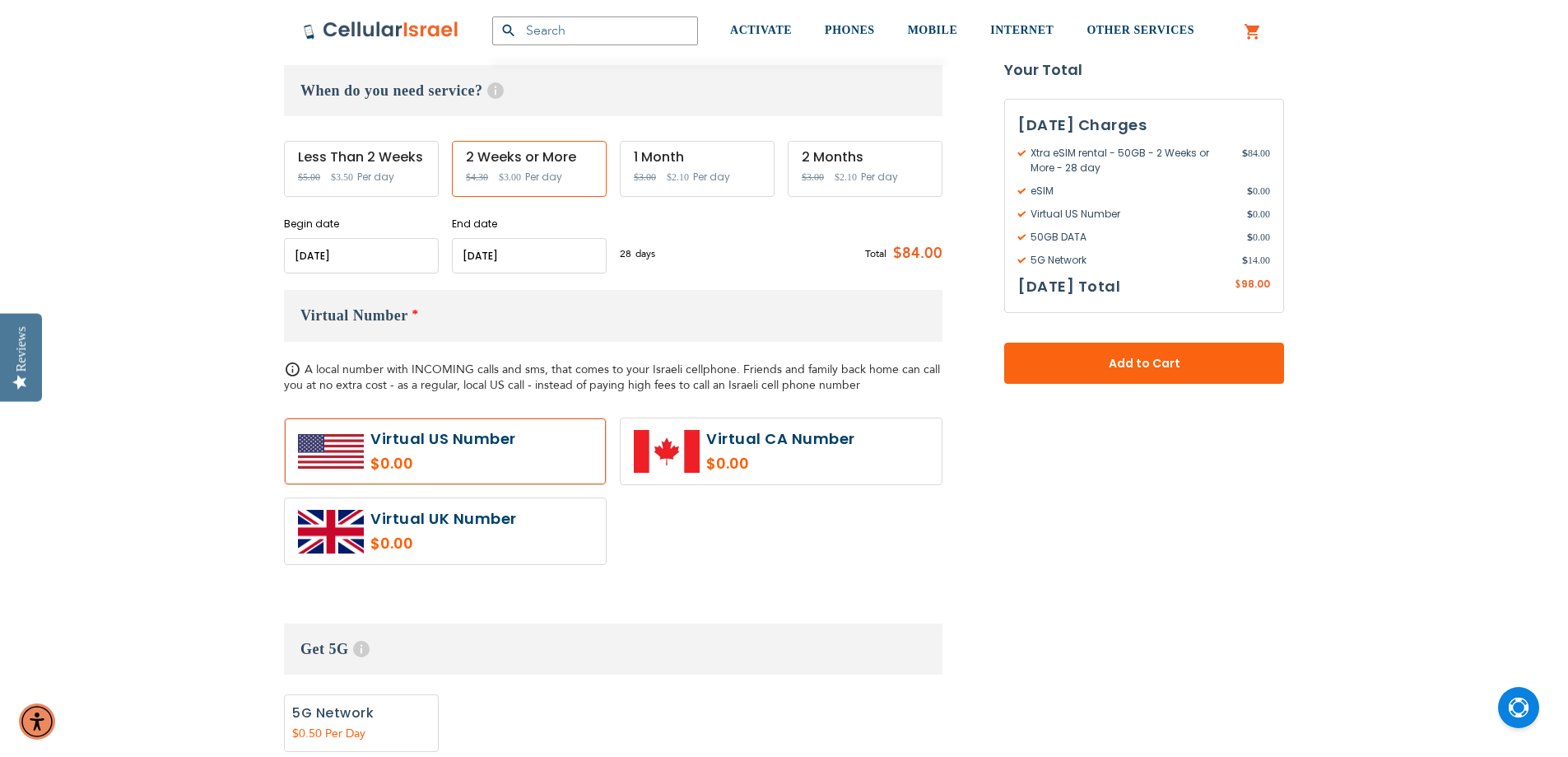
click at [464, 317] on h3 "Virtual Number *" at bounding box center [613, 315] width 659 height 51
click at [350, 315] on span "Virtual Number" at bounding box center [354, 314] width 108 height 16
click at [363, 719] on label "Add" at bounding box center [362, 722] width 155 height 57
radio input "true"
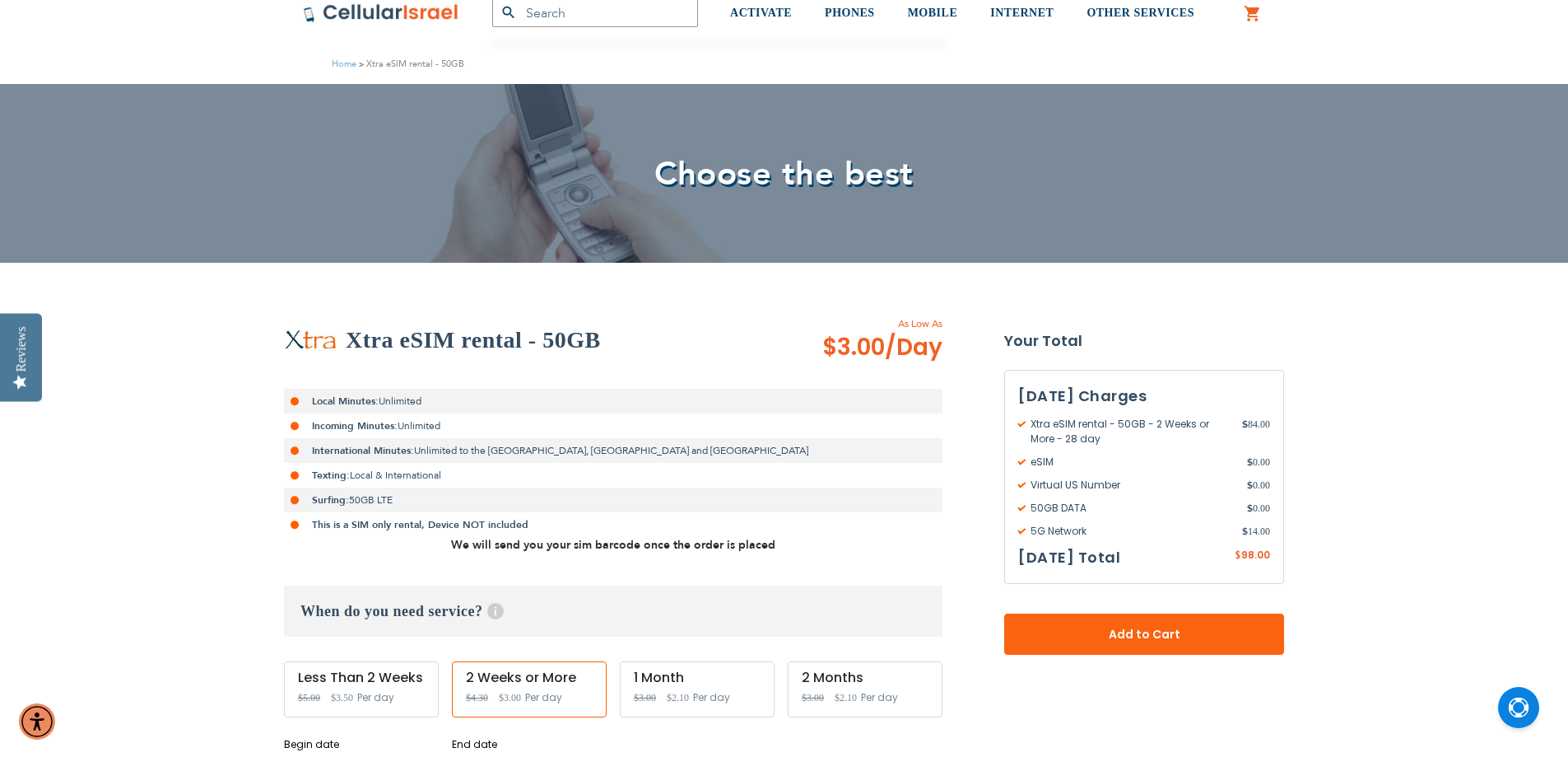
scroll to position [0, 0]
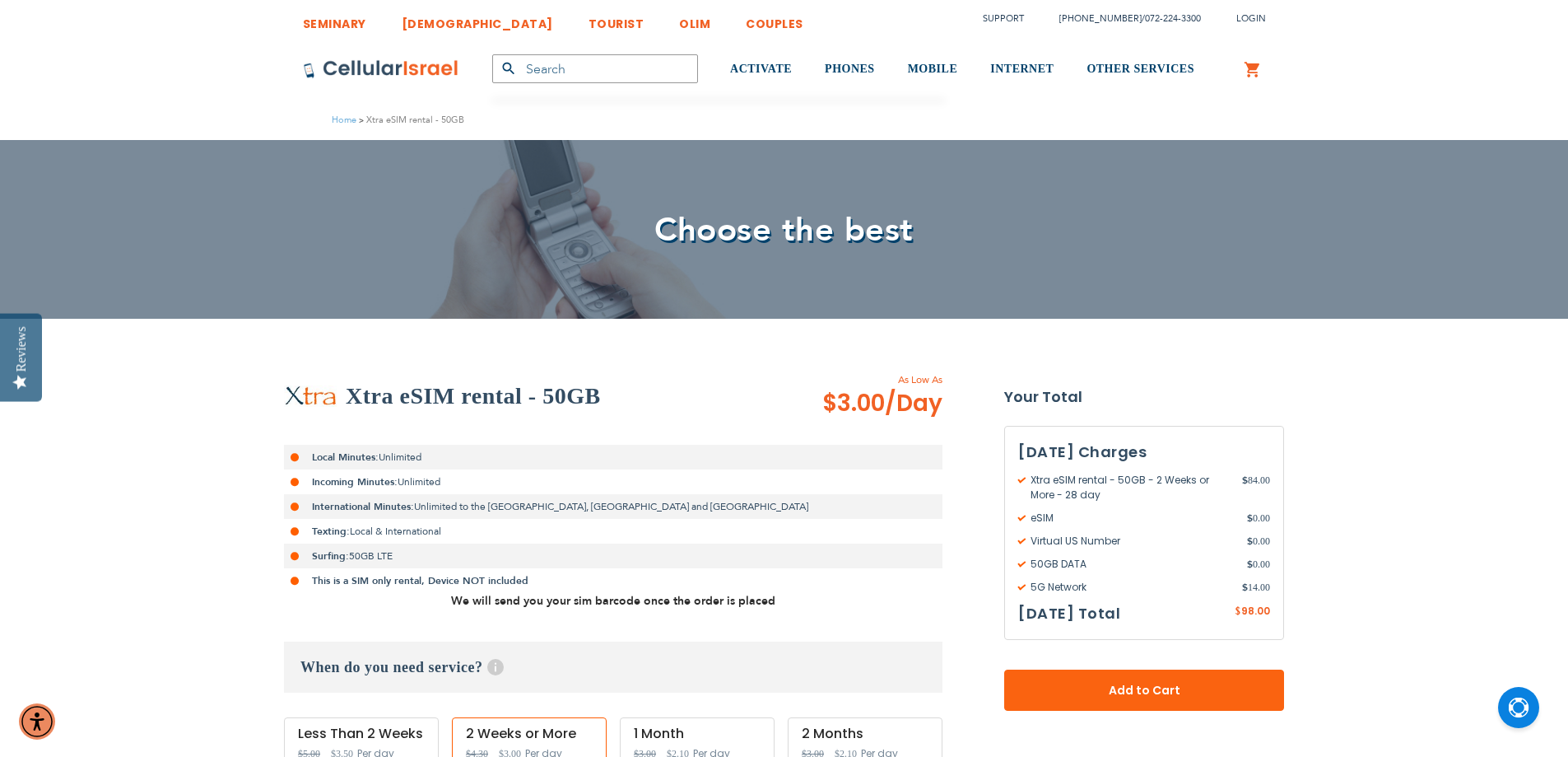
click at [589, 21] on link "TOURIST" at bounding box center [617, 18] width 56 height 30
